Goal: Transaction & Acquisition: Download file/media

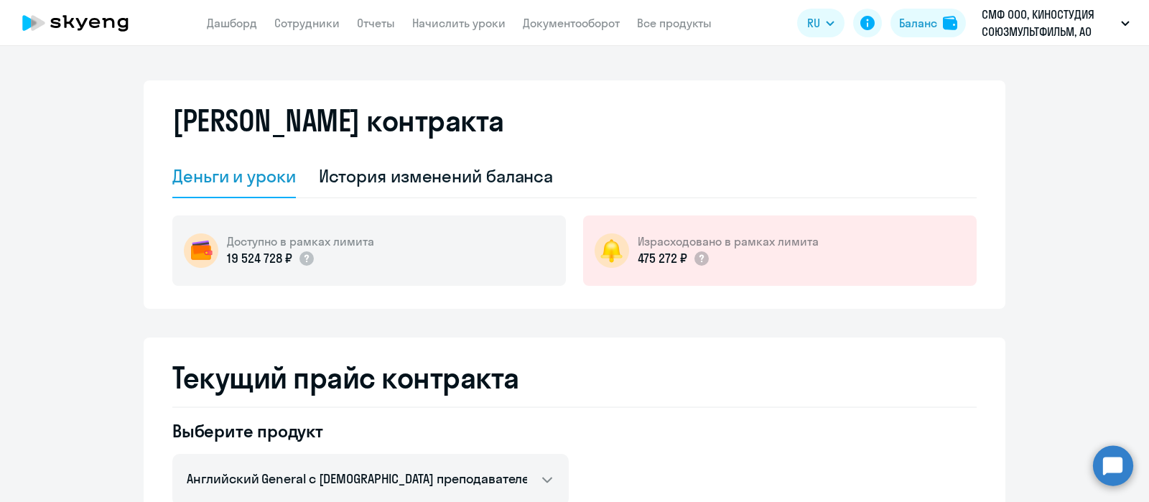
select select "english_adult_not_native_speaker"
click at [582, 20] on link "Документооборот" at bounding box center [571, 23] width 97 height 14
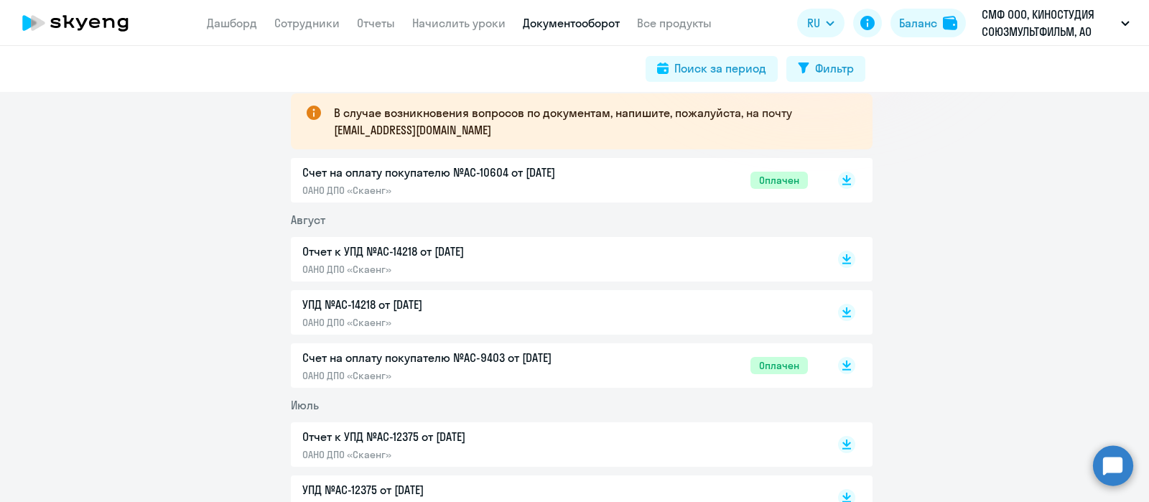
scroll to position [269, 0]
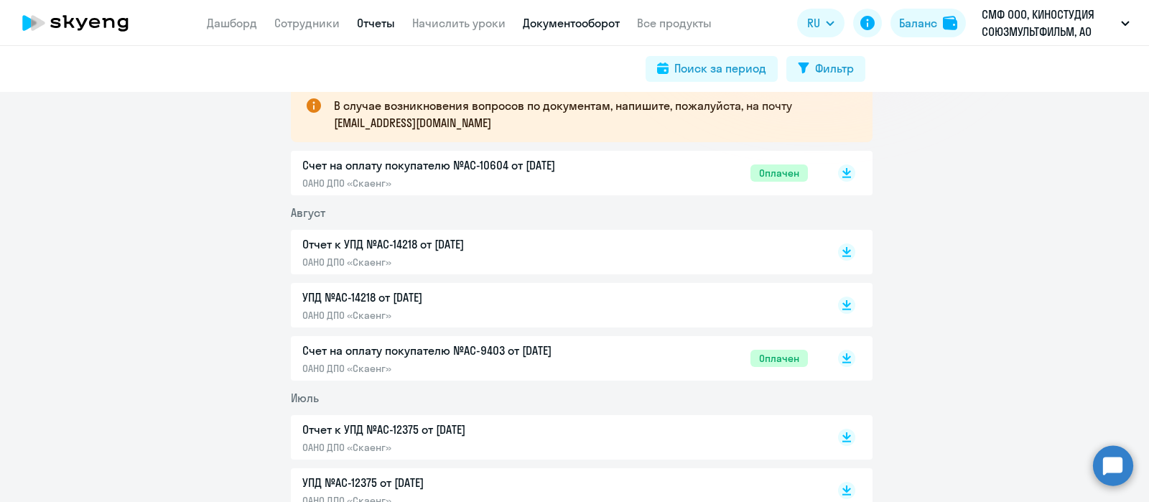
click at [368, 26] on link "Отчеты" at bounding box center [376, 23] width 38 height 14
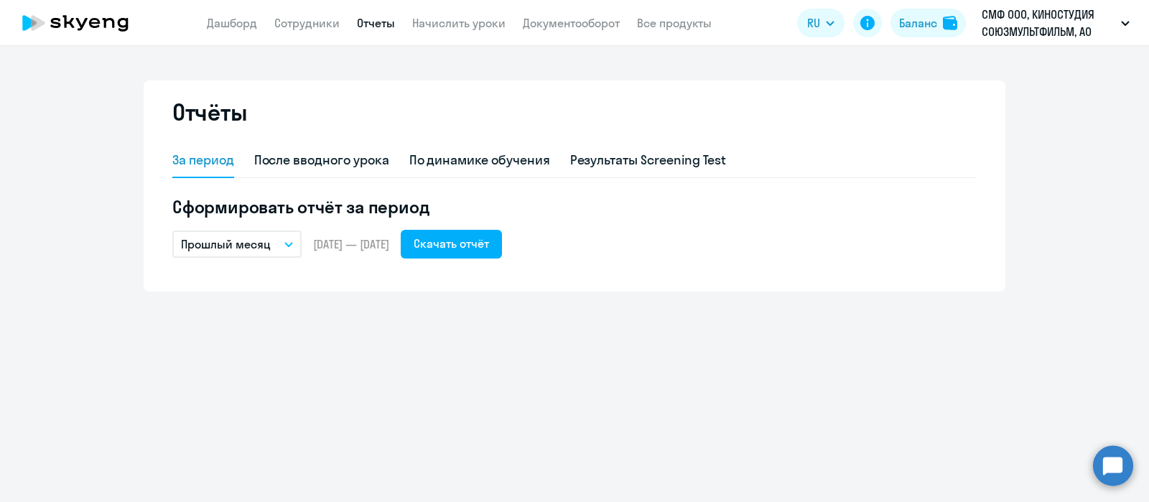
click at [275, 241] on button "Прошлый месяц" at bounding box center [236, 244] width 129 height 27
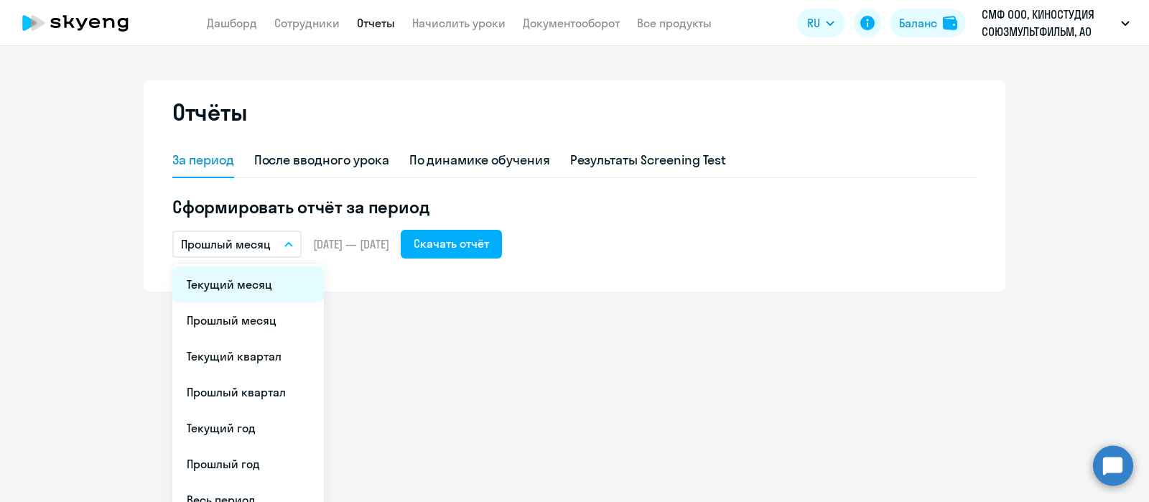
click at [276, 279] on li "Текущий месяц" at bounding box center [248, 285] width 152 height 36
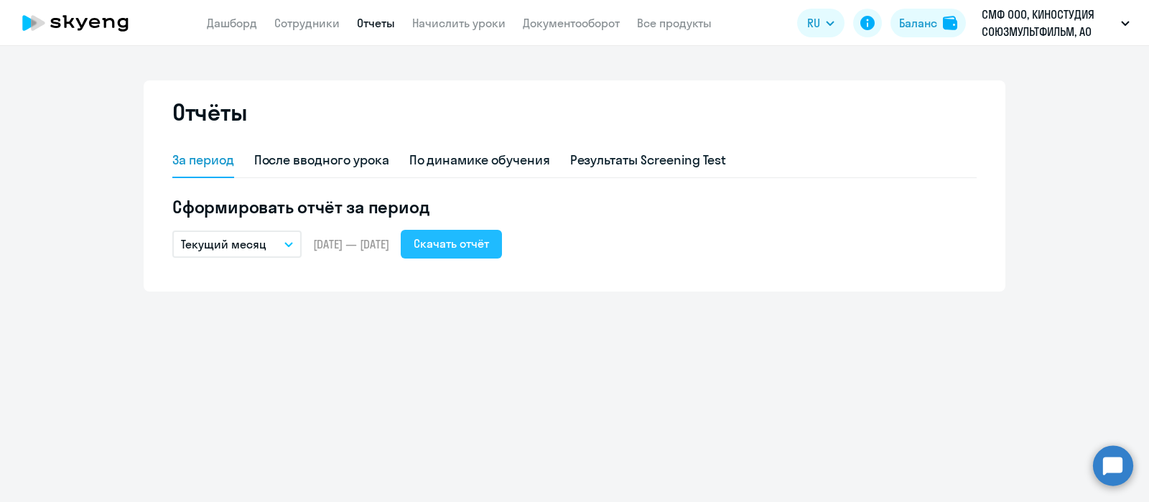
click at [489, 242] on div "Скачать отчёт" at bounding box center [451, 243] width 75 height 17
